Goal: Transaction & Acquisition: Purchase product/service

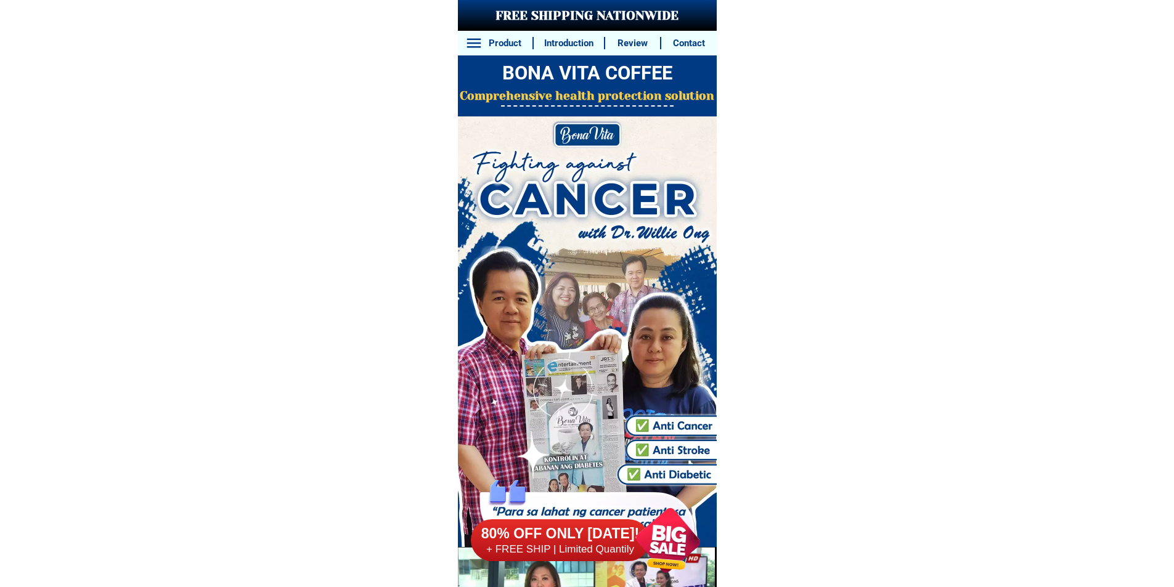
click at [671, 541] on div at bounding box center [668, 541] width 94 height 94
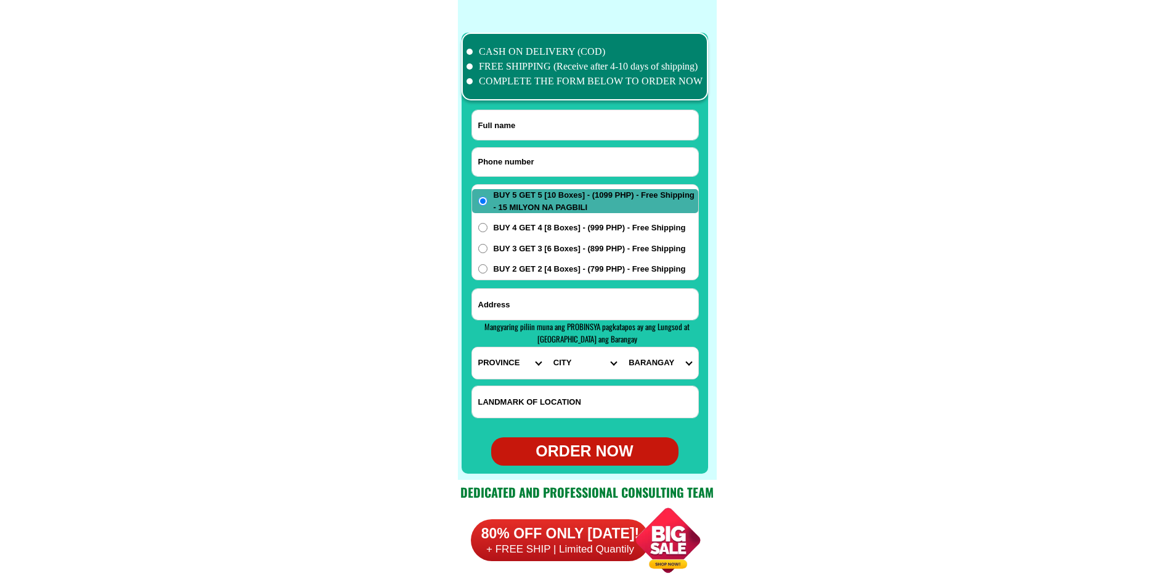
scroll to position [9718, 0]
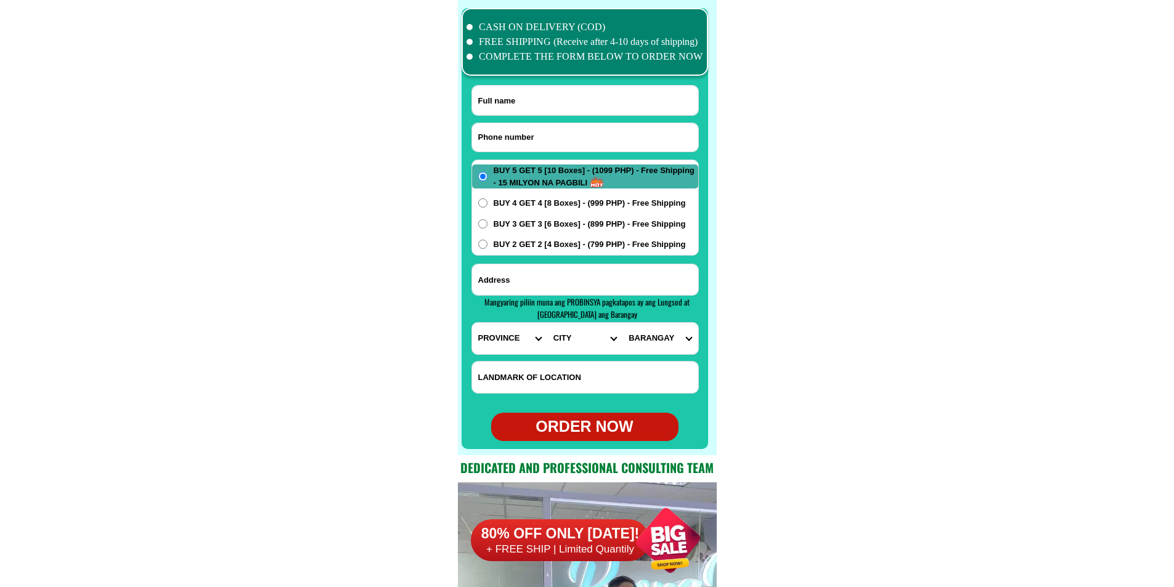
paste input "09126129728"
click at [552, 145] on input "Input phone_number" at bounding box center [585, 137] width 226 height 28
type input "09126129728"
click at [535, 99] on input "Input full_name" at bounding box center [585, 101] width 226 height 30
paste input "[PERSON_NAME]"
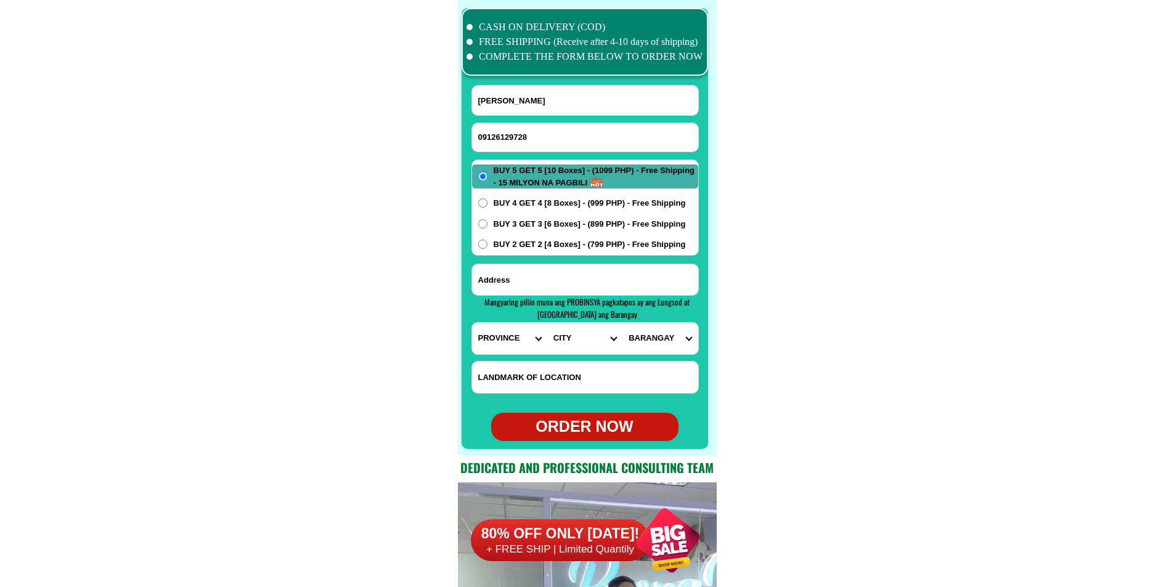
type input "[PERSON_NAME]"
click at [569, 269] on input "Input address" at bounding box center [585, 279] width 226 height 31
paste input "Add.parang basak. lamitan. City [GEOGRAPHIC_DATA]. Cp 09126129728"
type input "Add.parang basak. lamitan. City [GEOGRAPHIC_DATA]. Cp 09126129728"
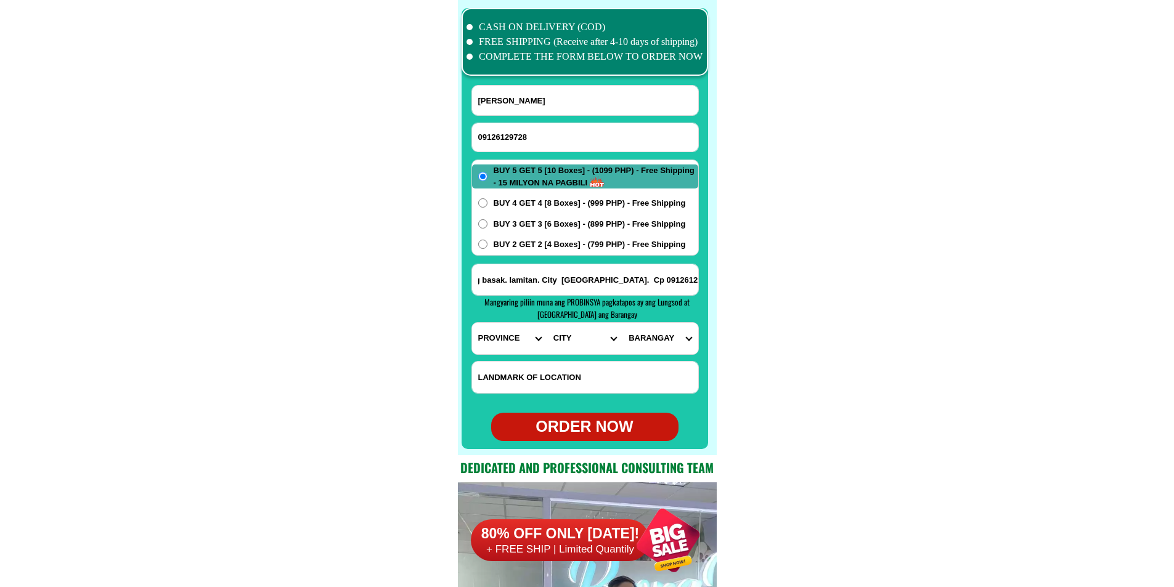
scroll to position [0, 0]
click at [464, 335] on div at bounding box center [585, 228] width 247 height 441
click at [481, 339] on select "PROVINCE [GEOGRAPHIC_DATA] [GEOGRAPHIC_DATA][PERSON_NAME][GEOGRAPHIC_DATA][GEOG…" at bounding box center [509, 338] width 75 height 31
select select "63_394"
click at [472, 323] on select "PROVINCE [GEOGRAPHIC_DATA] [GEOGRAPHIC_DATA][PERSON_NAME][GEOGRAPHIC_DATA][GEOG…" at bounding box center [509, 338] width 75 height 31
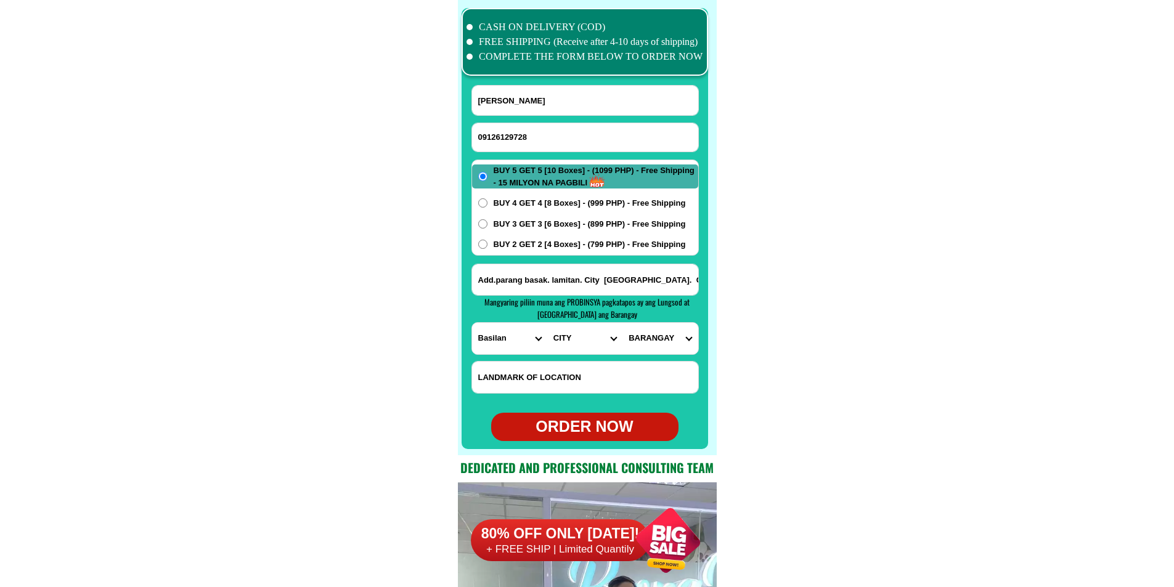
click at [565, 333] on select "CITY [PERSON_NAME] Basilan-[GEOGRAPHIC_DATA]-city [GEOGRAPHIC_DATA][PERSON_NAME…" at bounding box center [584, 338] width 75 height 31
select select "63_3943059"
click at [547, 323] on select "CITY [PERSON_NAME] Basilan-[GEOGRAPHIC_DATA]-city [GEOGRAPHIC_DATA][PERSON_NAME…" at bounding box center [584, 338] width 75 height 31
click at [663, 337] on select "BARANGAY [GEOGRAPHIC_DATA]-as Baimbing Balagtasan [GEOGRAPHIC_DATA] Balobo Bato…" at bounding box center [660, 338] width 75 height 31
select select "63_39430597647"
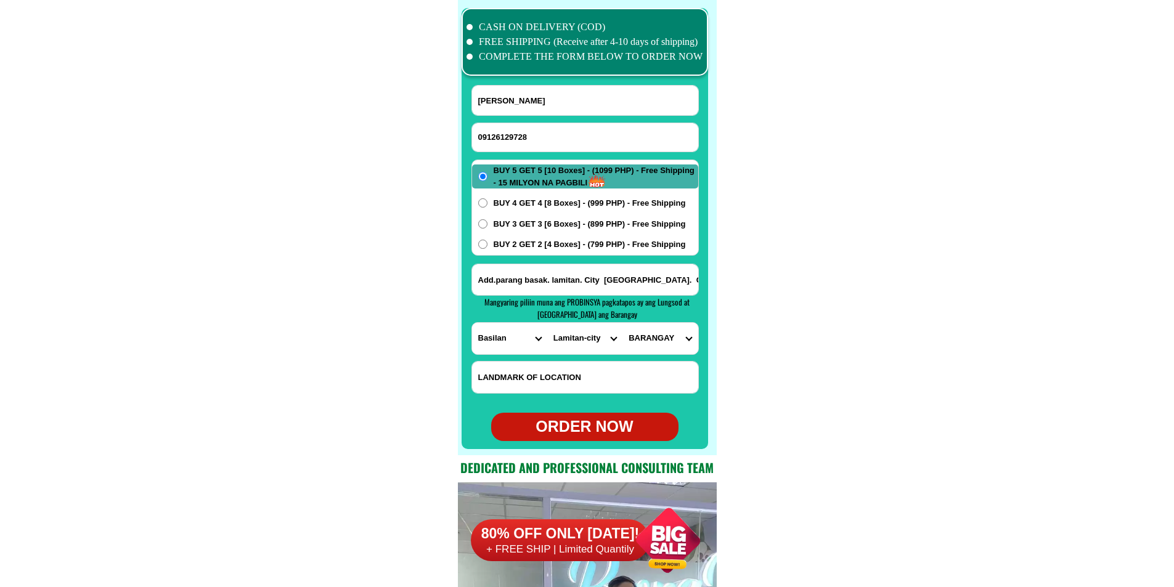
click at [623, 323] on select "BARANGAY [GEOGRAPHIC_DATA]-as Baimbing Balagtasan [GEOGRAPHIC_DATA] Balobo Bato…" at bounding box center [660, 338] width 75 height 31
drag, startPoint x: 593, startPoint y: 423, endPoint x: 609, endPoint y: 415, distance: 17.9
click at [594, 423] on div "ORDER NOW" at bounding box center [584, 426] width 187 height 23
radio input "true"
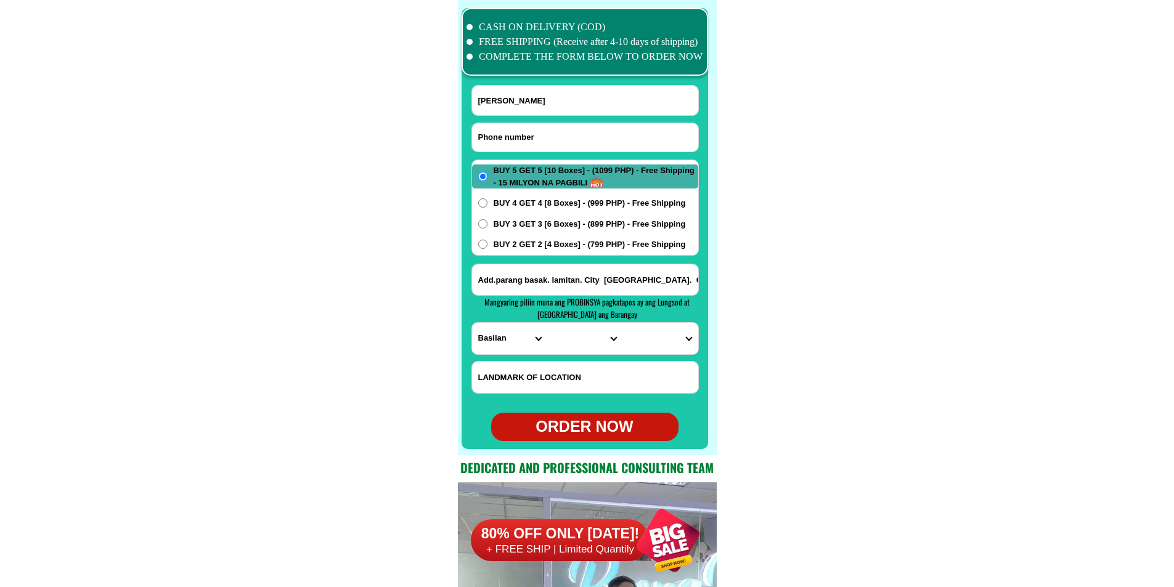
drag, startPoint x: 532, startPoint y: 129, endPoint x: 298, endPoint y: 51, distance: 246.2
click at [531, 129] on input "Input phone_number" at bounding box center [585, 137] width 226 height 28
paste input "09268992979"
type input "09268992979"
click at [556, 91] on input "[PERSON_NAME]" at bounding box center [585, 101] width 226 height 30
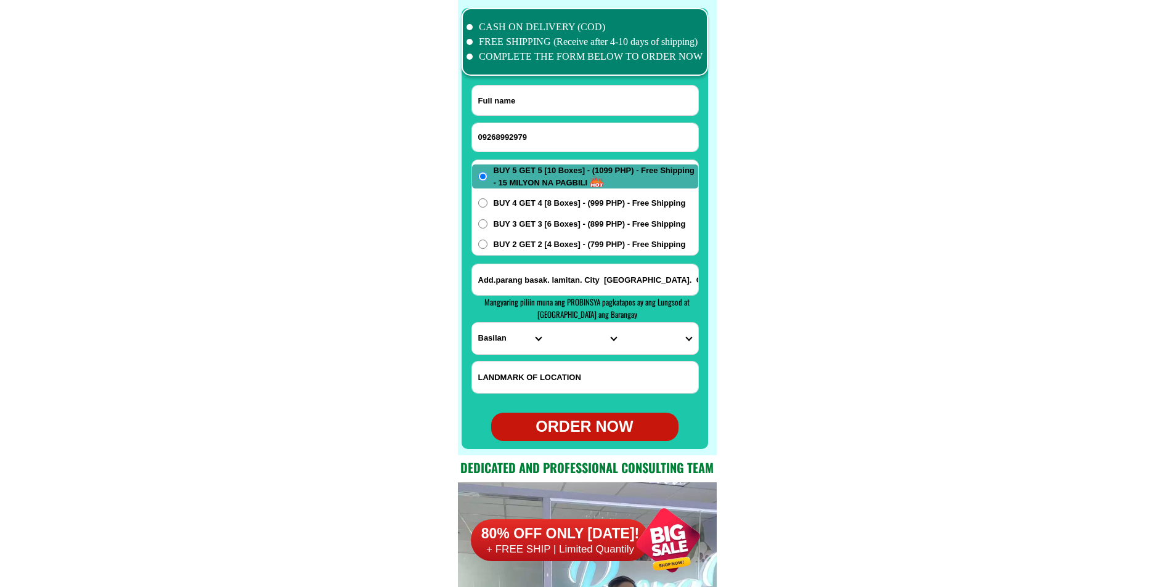
paste input "[PERSON_NAME]"
type input "[PERSON_NAME]"
click at [575, 284] on input "Add.parang basak. lamitan. City [GEOGRAPHIC_DATA]. Cp 09126129728" at bounding box center [585, 279] width 226 height 31
paste input "v [PERSON_NAME] st tomoy [PERSON_NAME][GEOGRAPHIC_DATA] my order buy 4 get 4"
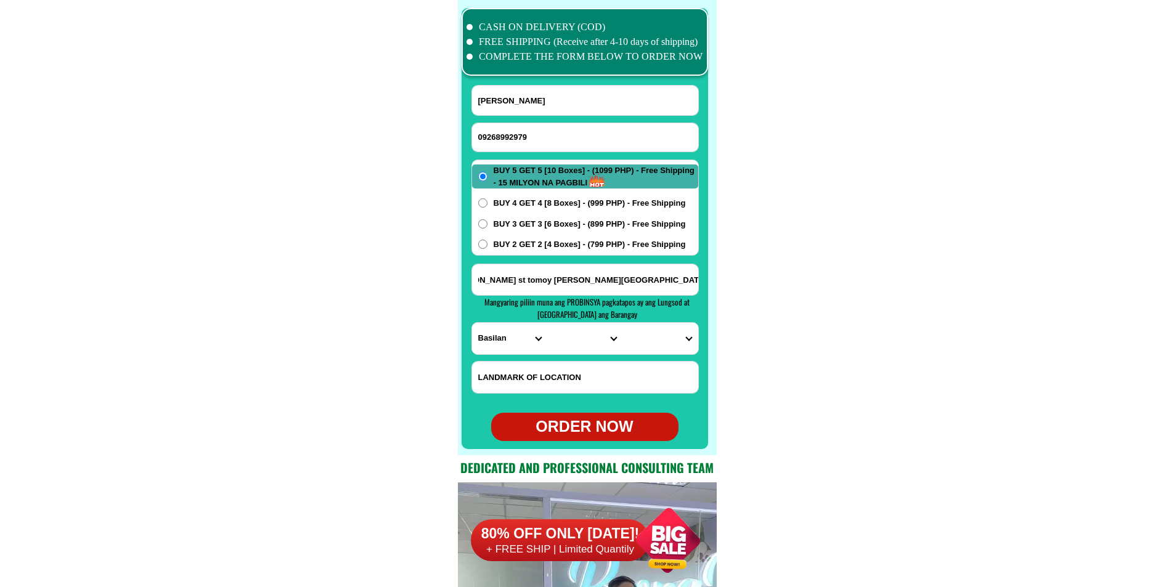
type input "v [PERSON_NAME] st tomoy [PERSON_NAME][GEOGRAPHIC_DATA] my order buy 4 get 4"
click at [530, 196] on div "BUY 5 GET 5 [10 Boxes] - (1099 PHP) - Free Shipping - 15 MILYON NA PAGBILI BUY …" at bounding box center [585, 208] width 227 height 96
click at [527, 197] on span "BUY 4 GET 4 [8 Boxes] - (999 PHP) - Free Shipping" at bounding box center [590, 203] width 192 height 12
click at [488, 198] on input "BUY 4 GET 4 [8 Boxes] - (999 PHP) - Free Shipping" at bounding box center [482, 202] width 9 height 9
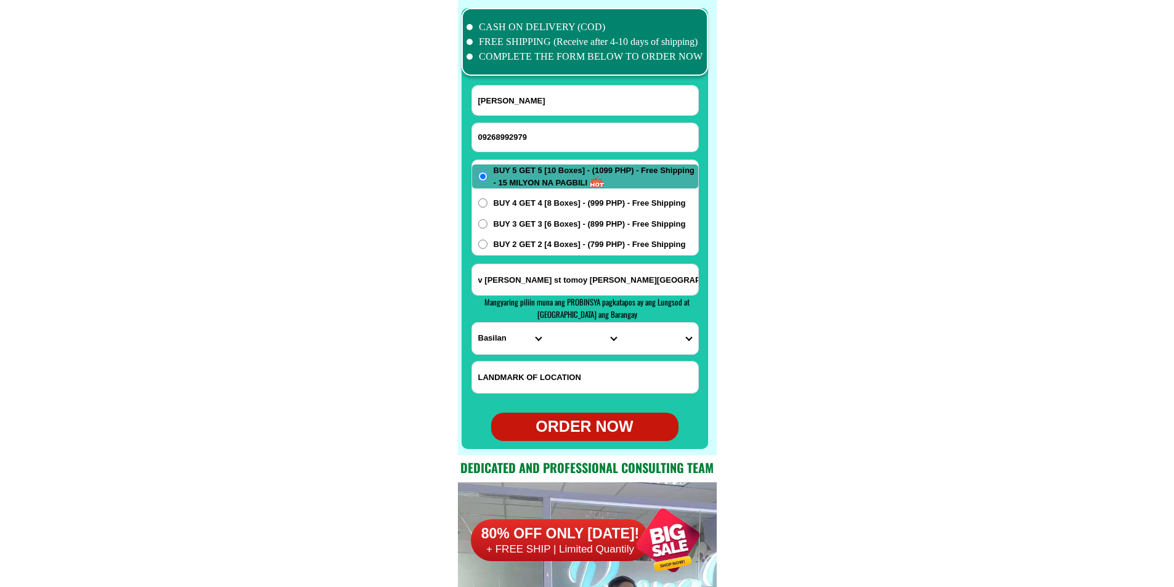
radio input "true"
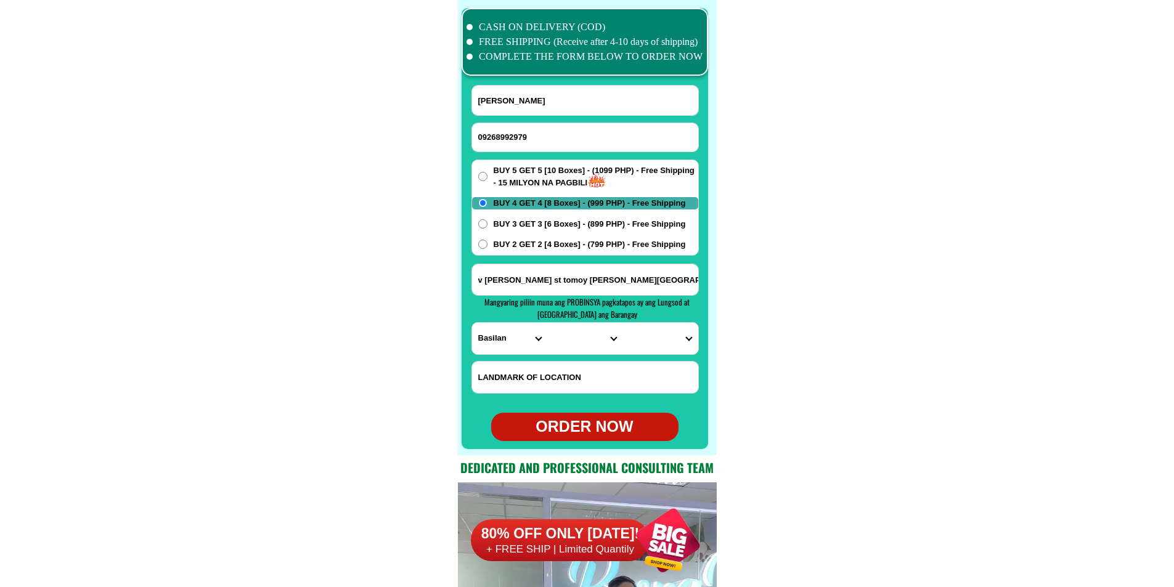
click at [501, 333] on select "PROVINCE [GEOGRAPHIC_DATA] [GEOGRAPHIC_DATA][PERSON_NAME][GEOGRAPHIC_DATA][GEOG…" at bounding box center [509, 338] width 75 height 31
select select "63_386"
click at [472, 323] on select "PROVINCE [GEOGRAPHIC_DATA] [GEOGRAPHIC_DATA][PERSON_NAME][GEOGRAPHIC_DATA][GEOG…" at bounding box center [509, 338] width 75 height 31
click at [566, 356] on form "[PERSON_NAME] 09268992979 ORDER NOW v [PERSON_NAME][GEOGRAPHIC_DATA][PERSON_NAM…" at bounding box center [585, 263] width 227 height 356
click at [571, 335] on select "CITY Alubijid [PERSON_NAME][GEOGRAPHIC_DATA][GEOGRAPHIC_DATA] [GEOGRAPHIC_DATA]…" at bounding box center [584, 338] width 75 height 31
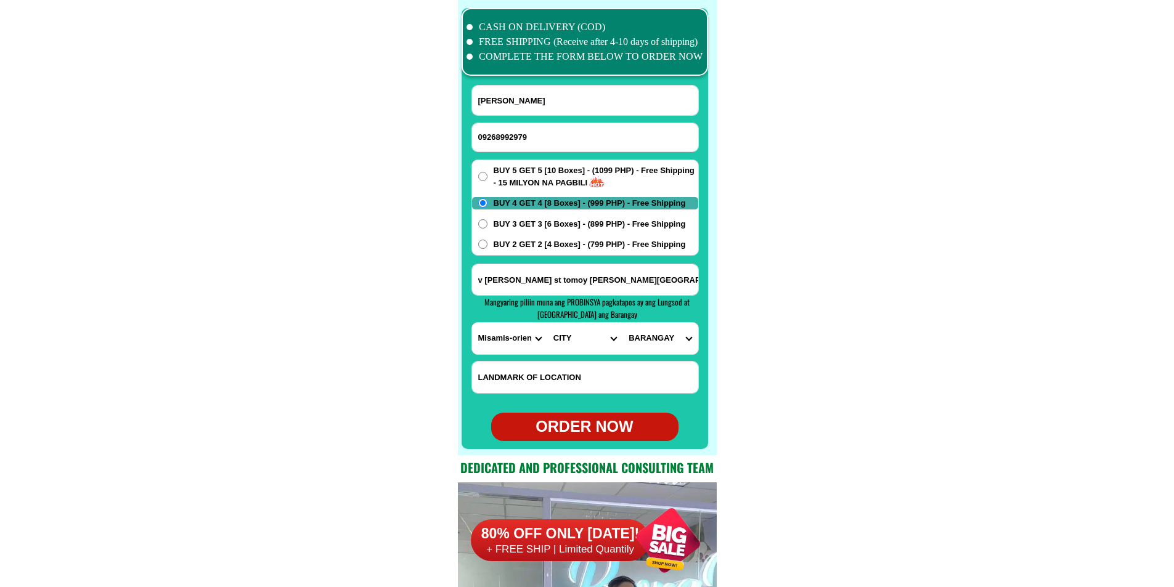
select select "63_386807"
click at [547, 323] on select "CITY Alubijid [PERSON_NAME][GEOGRAPHIC_DATA][GEOGRAPHIC_DATA] [GEOGRAPHIC_DATA]…" at bounding box center [584, 338] width 75 height 31
click at [668, 343] on select "BARANGAY Agusan [GEOGRAPHIC_DATA] [GEOGRAPHIC_DATA] Balulang Barangay 1 (pob.) …" at bounding box center [660, 338] width 75 height 31
select select "63_3868074549"
click at [623, 323] on select "BARANGAY Agusan [GEOGRAPHIC_DATA] [GEOGRAPHIC_DATA] Balulang Barangay 1 (pob.) …" at bounding box center [660, 338] width 75 height 31
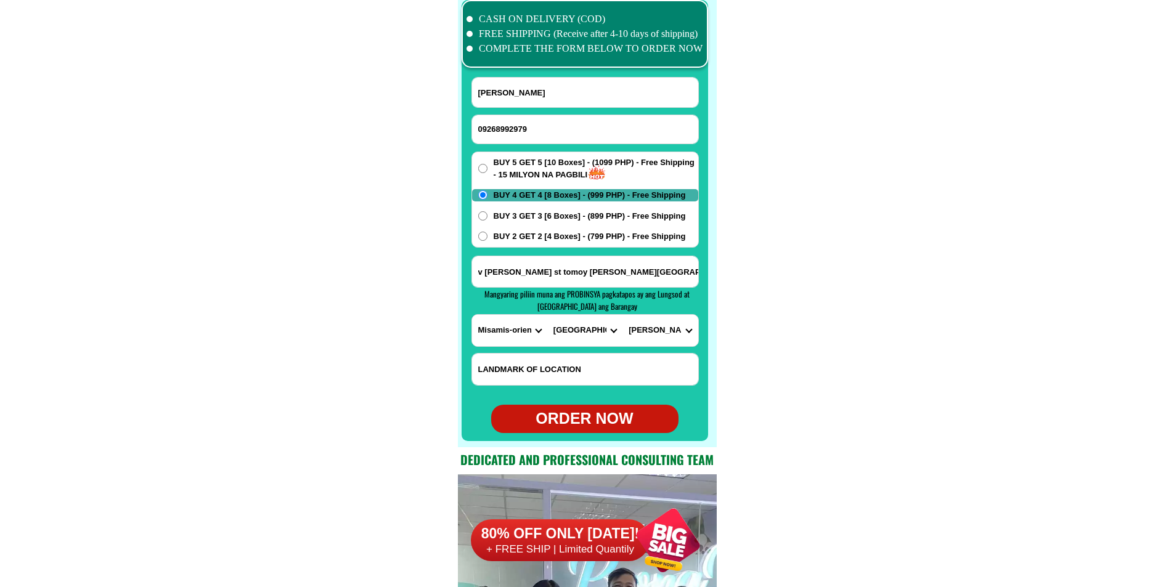
scroll to position [9780, 0]
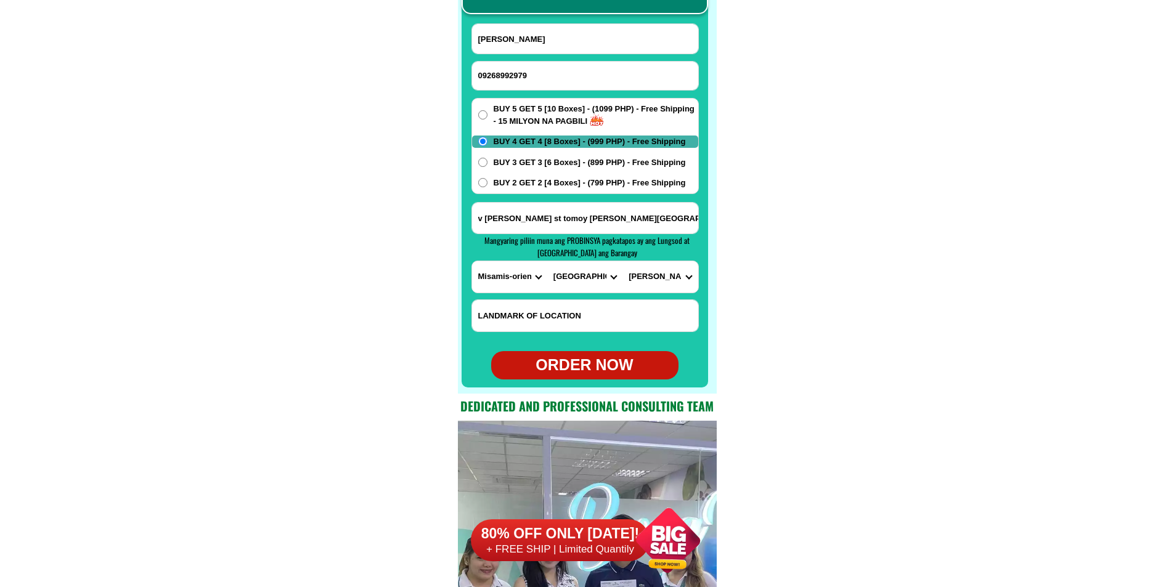
click at [601, 370] on div "ORDER NOW" at bounding box center [584, 365] width 187 height 23
type input "[PERSON_NAME]"
type input "09268992979"
radio input "true"
